Goal: Task Accomplishment & Management: Use online tool/utility

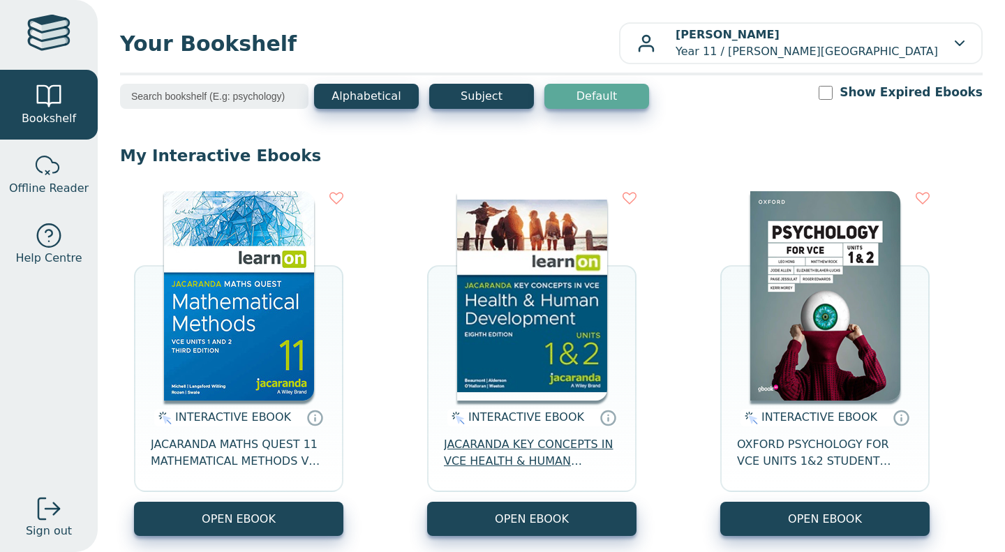
click at [496, 457] on span "JACARANDA KEY CONCEPTS IN VCE HEALTH & HUMAN DEVELOPMENT UNITS 1&2 LEARNON EBOO…" at bounding box center [532, 453] width 176 height 34
drag, startPoint x: 618, startPoint y: 353, endPoint x: 553, endPoint y: 289, distance: 90.8
click at [553, 289] on img at bounding box center [532, 295] width 150 height 209
click at [538, 443] on span "JACARANDA KEY CONCEPTS IN VCE HEALTH & HUMAN DEVELOPMENT UNITS 1&2 LEARNON EBOO…" at bounding box center [532, 453] width 176 height 34
click at [295, 463] on span "JACARANDA MATHS QUEST 11 MATHEMATICAL METHODS VCE UNITS 1&2 3E LEARNON" at bounding box center [239, 453] width 176 height 34
